Goal: Task Accomplishment & Management: Manage account settings

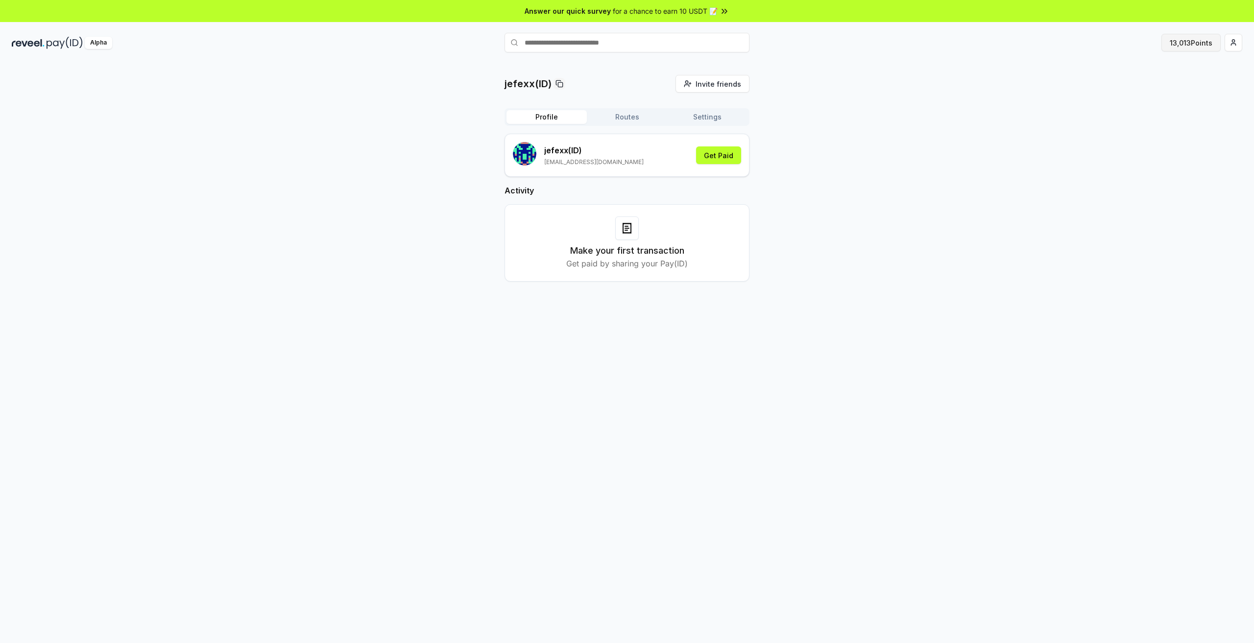
click at [1195, 42] on button "13,013 Points" at bounding box center [1190, 43] width 59 height 18
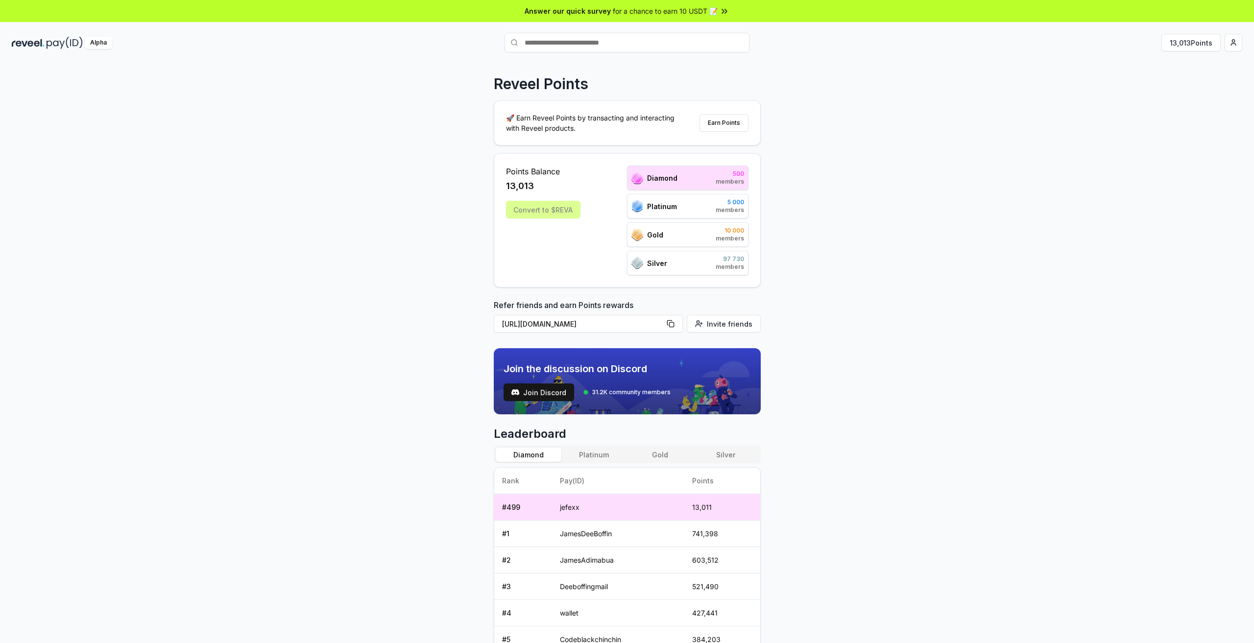
click at [568, 208] on div "Convert to $REVA" at bounding box center [543, 210] width 74 height 18
click at [52, 43] on img at bounding box center [65, 43] width 36 height 12
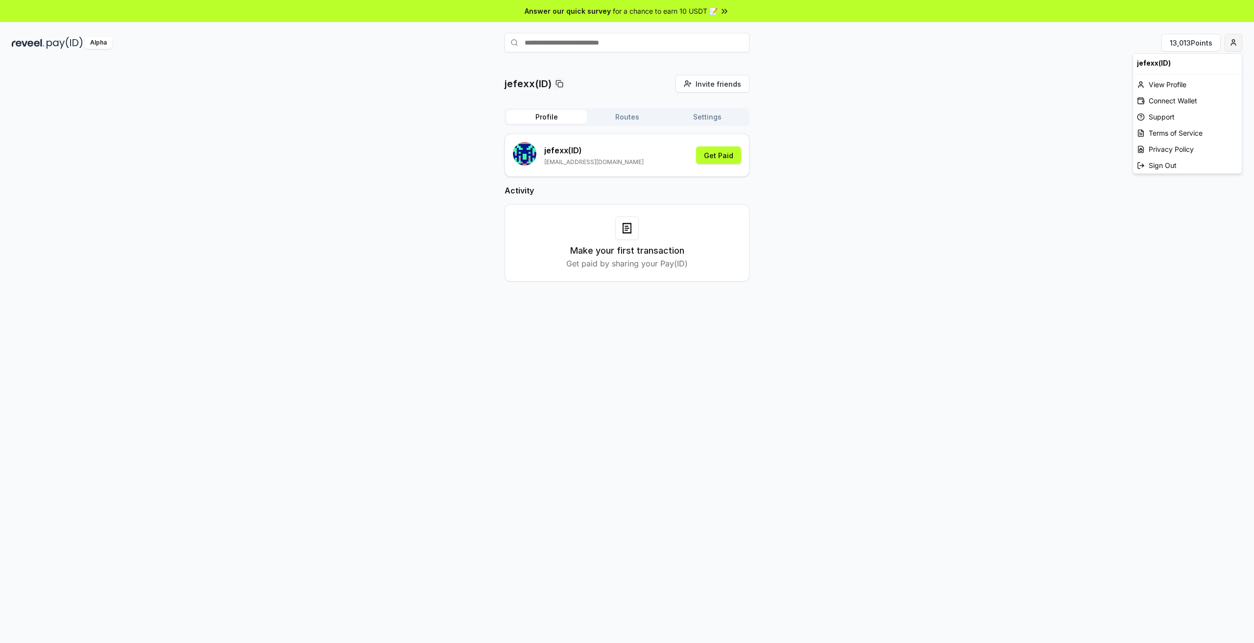
click at [1229, 46] on html "Answer our quick survey for a chance to earn 10 USDT 📝 Alpha 13,013 Points jefe…" at bounding box center [627, 321] width 1254 height 643
click at [1180, 87] on div "View Profile" at bounding box center [1187, 84] width 109 height 16
click at [91, 42] on div "Alpha" at bounding box center [98, 43] width 27 height 12
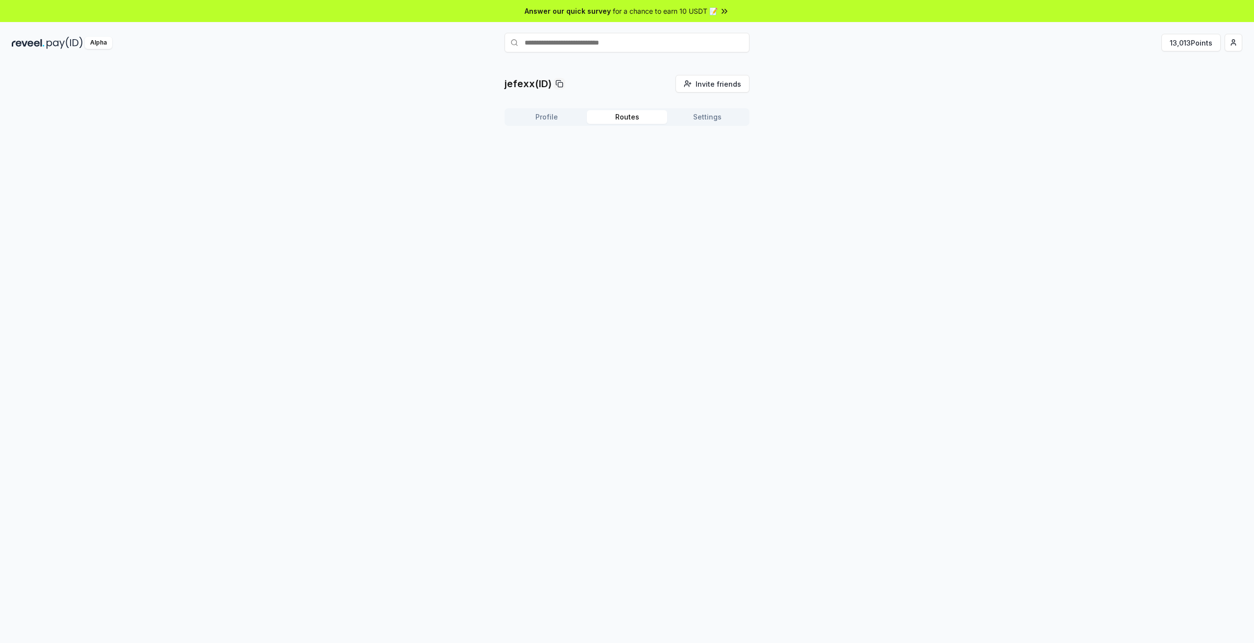
click at [627, 116] on button "Routes" at bounding box center [627, 117] width 80 height 14
click at [711, 116] on button "Settings" at bounding box center [707, 117] width 80 height 14
